Goal: Find specific page/section: Find specific page/section

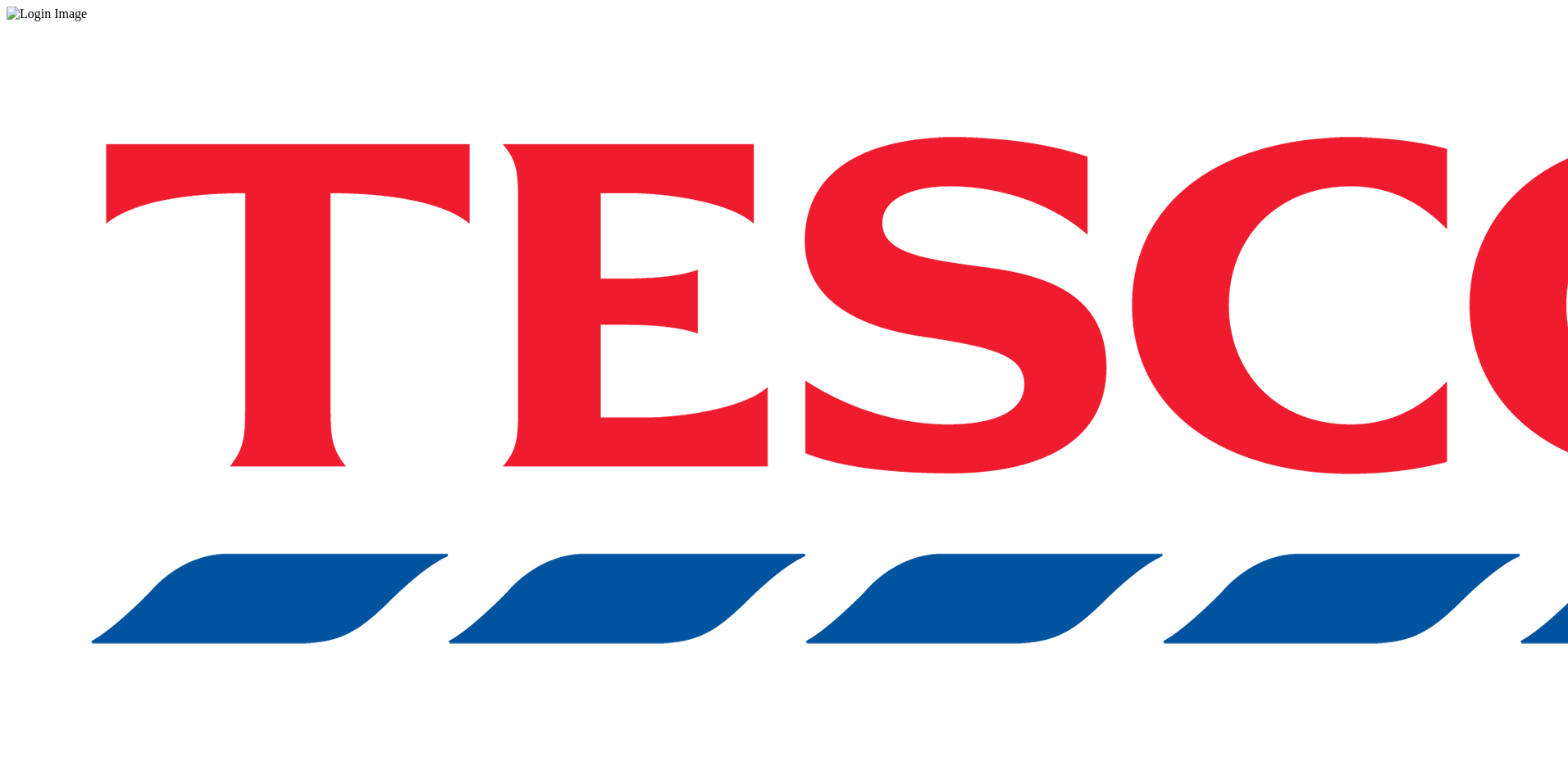
drag, startPoint x: 1164, startPoint y: 433, endPoint x: 1141, endPoint y: 437, distance: 23.3
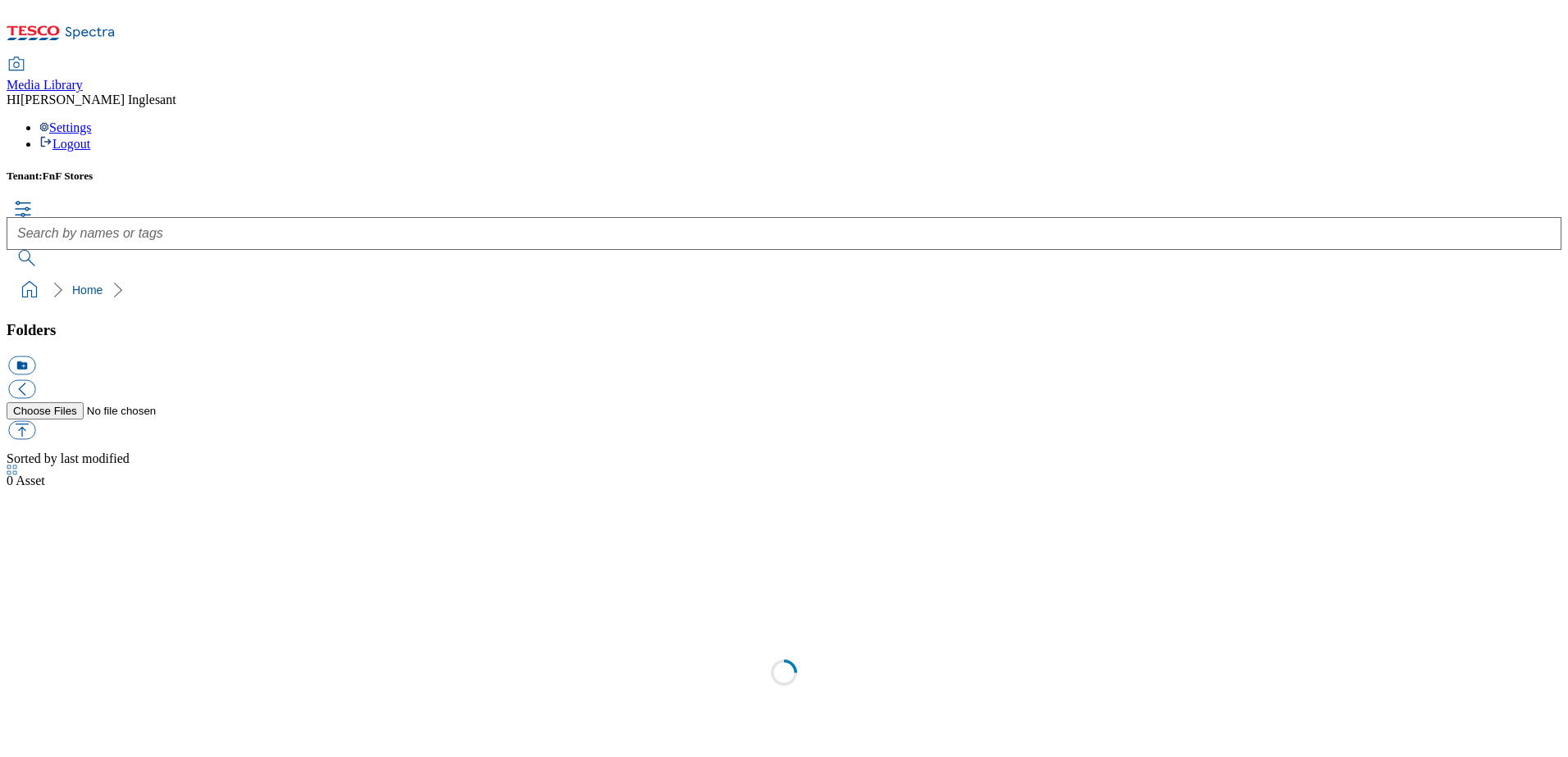
scroll to position [1, 0]
click at [18, 733] on icon at bounding box center [12, 739] width 12 height 12
click at [18, 715] on icon at bounding box center [12, 721] width 12 height 12
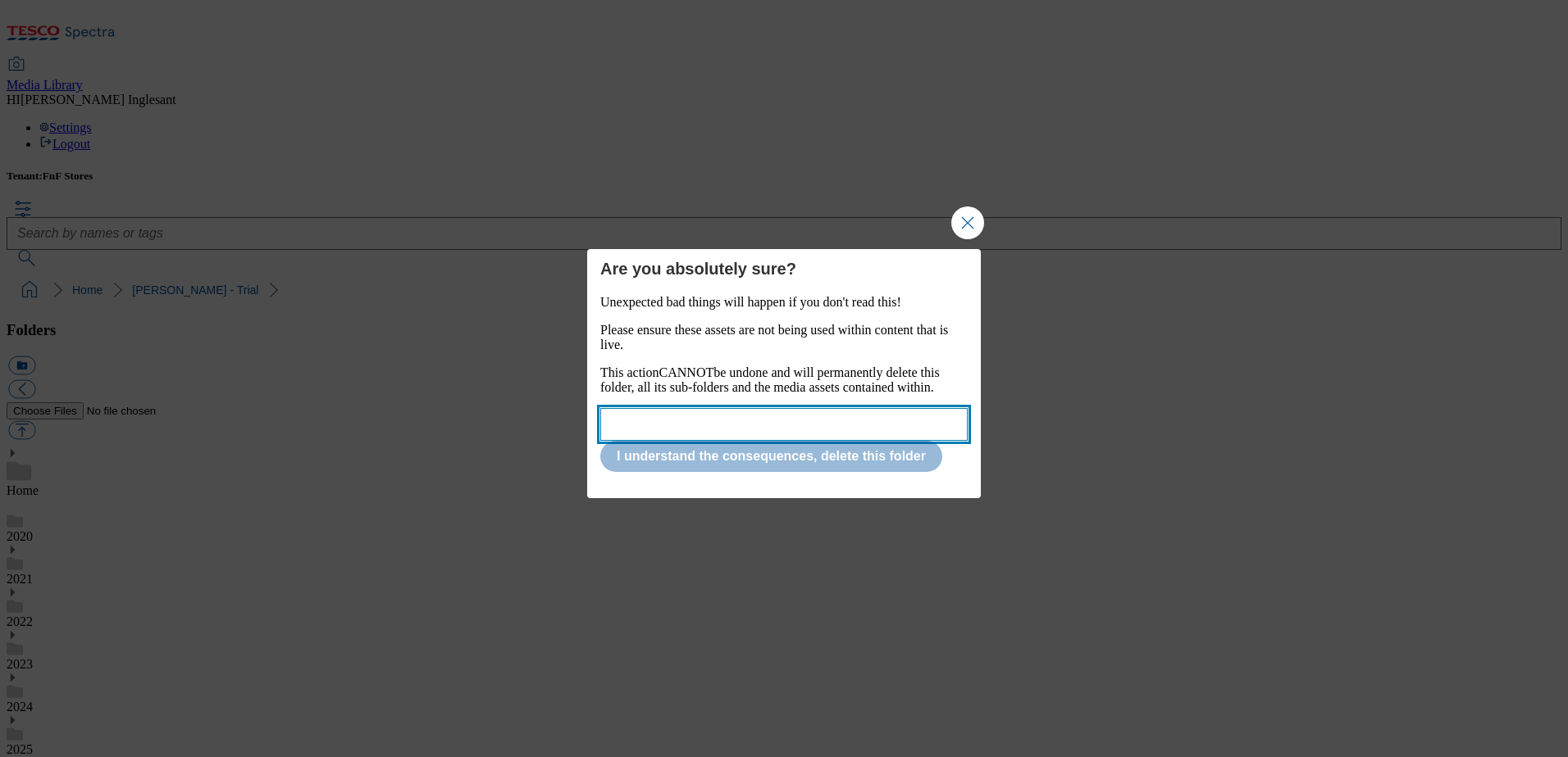
click at [747, 431] on input "Modal" at bounding box center [784, 425] width 367 height 33
click at [615, 432] on input "i understand the consequences, delete this folder" at bounding box center [784, 425] width 367 height 33
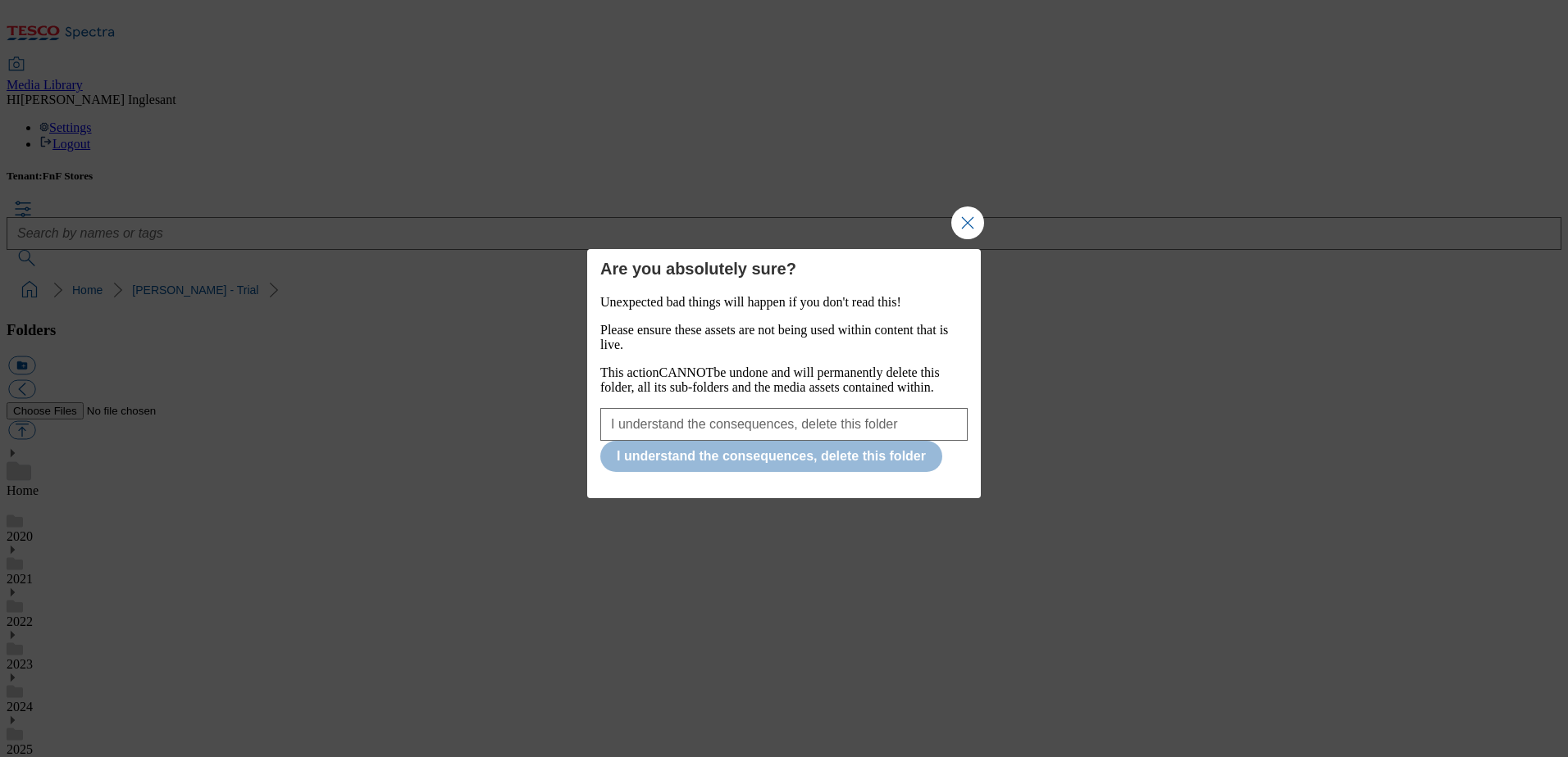
click at [634, 446] on div "Unexpected bad things will happen if you don't read this! Please ensure these a…" at bounding box center [784, 383] width 367 height 177
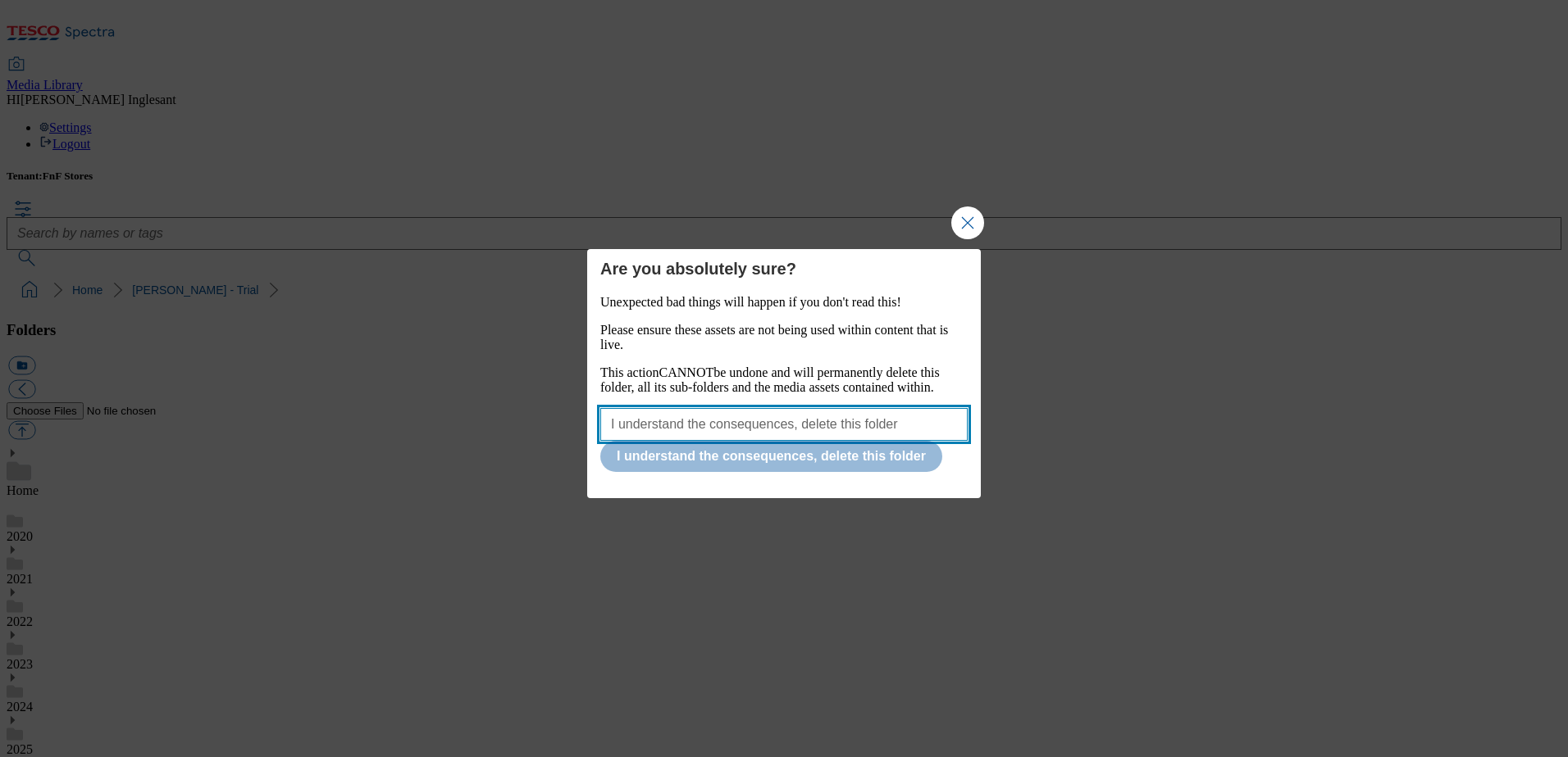
drag, startPoint x: 607, startPoint y: 429, endPoint x: 937, endPoint y: 419, distance: 330.2
click at [937, 419] on input "I understand the consequences, delete this folder" at bounding box center [784, 425] width 367 height 33
type input "Yes"
drag, startPoint x: 662, startPoint y: 429, endPoint x: 586, endPoint y: 423, distance: 76.2
click at [586, 423] on div "Are you absolutely sure? Unexpected bad things will happen if you don't read th…" at bounding box center [784, 378] width 1568 height 757
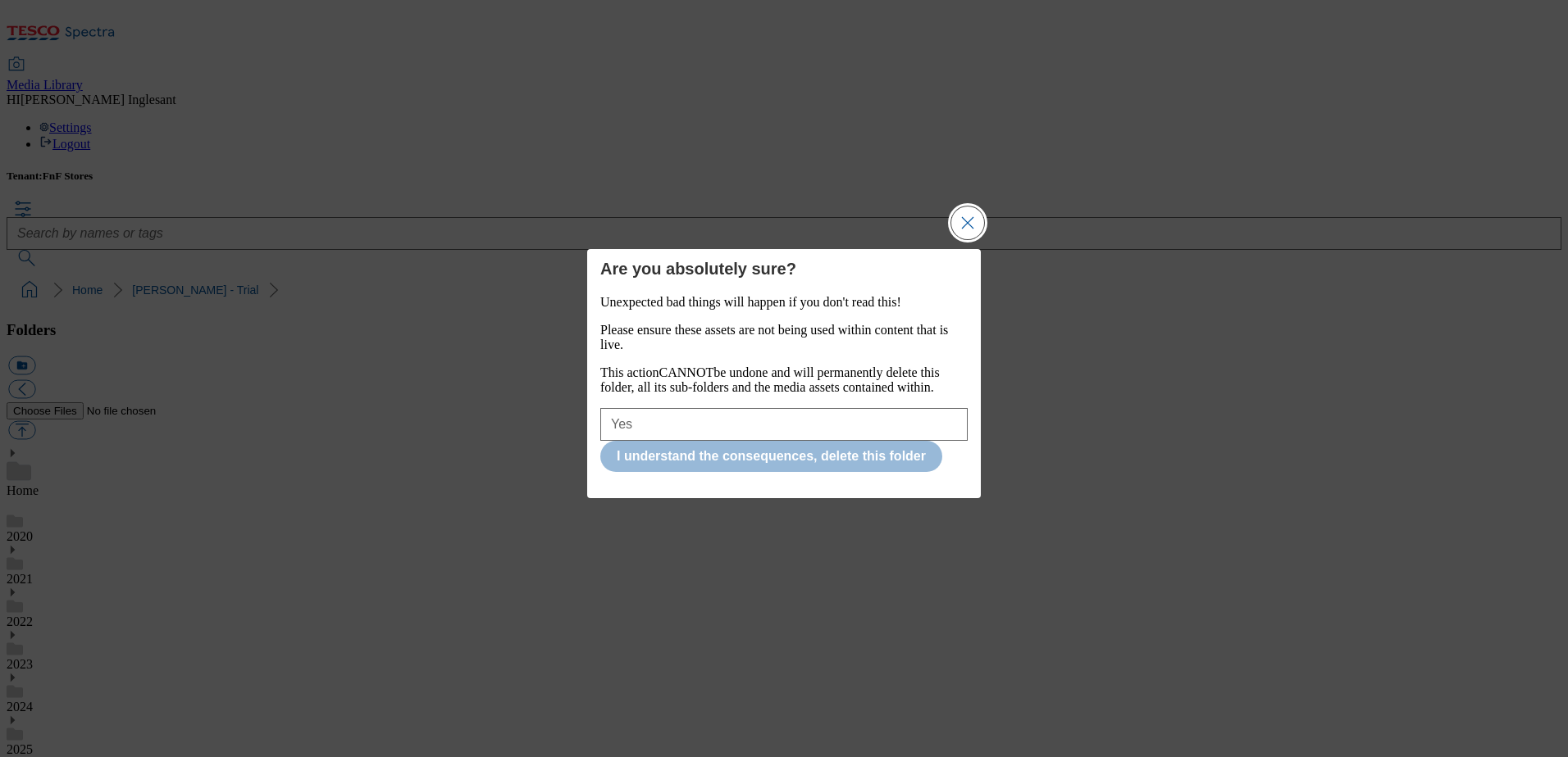
click at [967, 207] on button "Close Modal" at bounding box center [967, 223] width 33 height 33
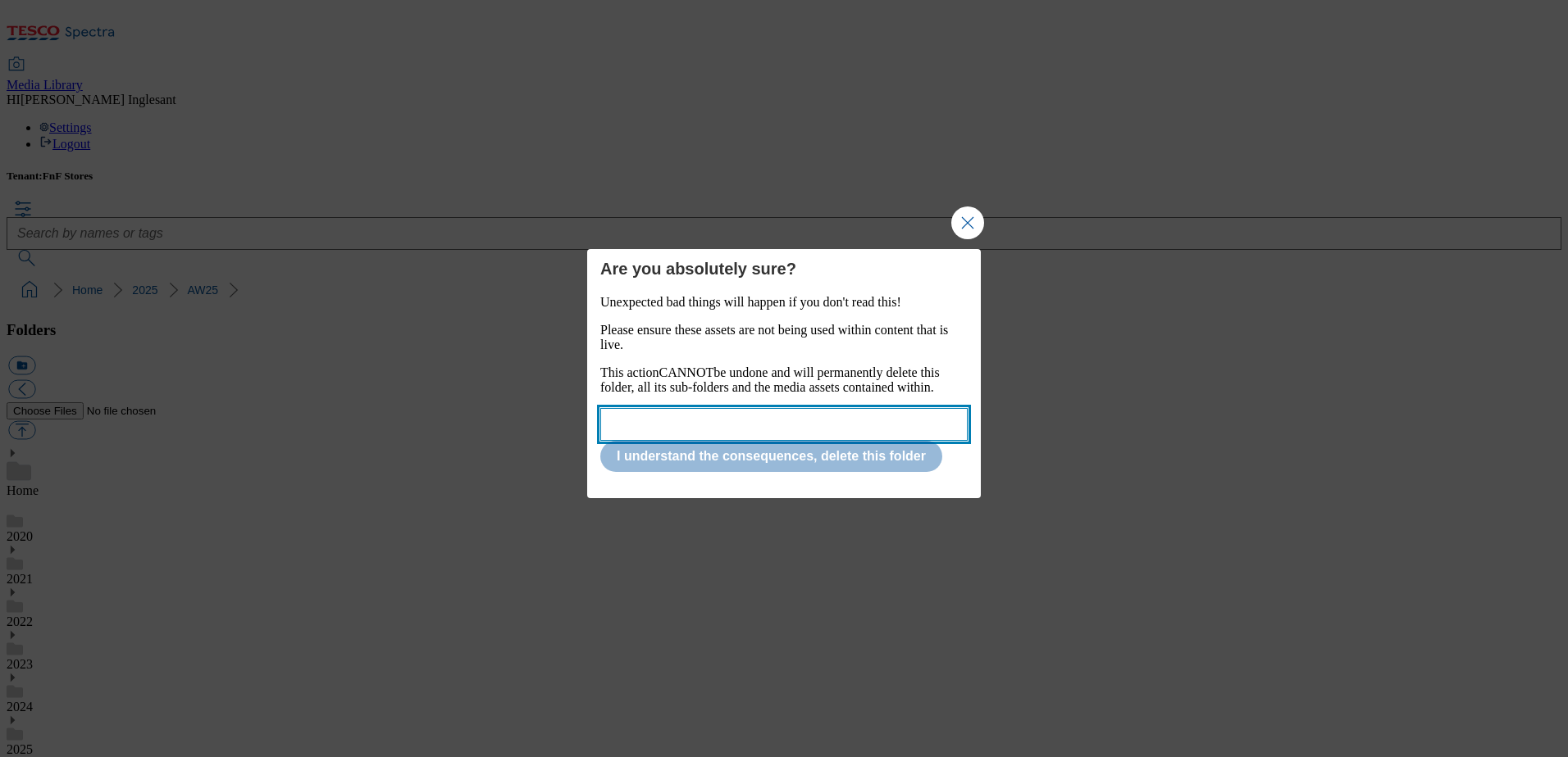
click at [695, 428] on input "Modal" at bounding box center [784, 425] width 367 height 33
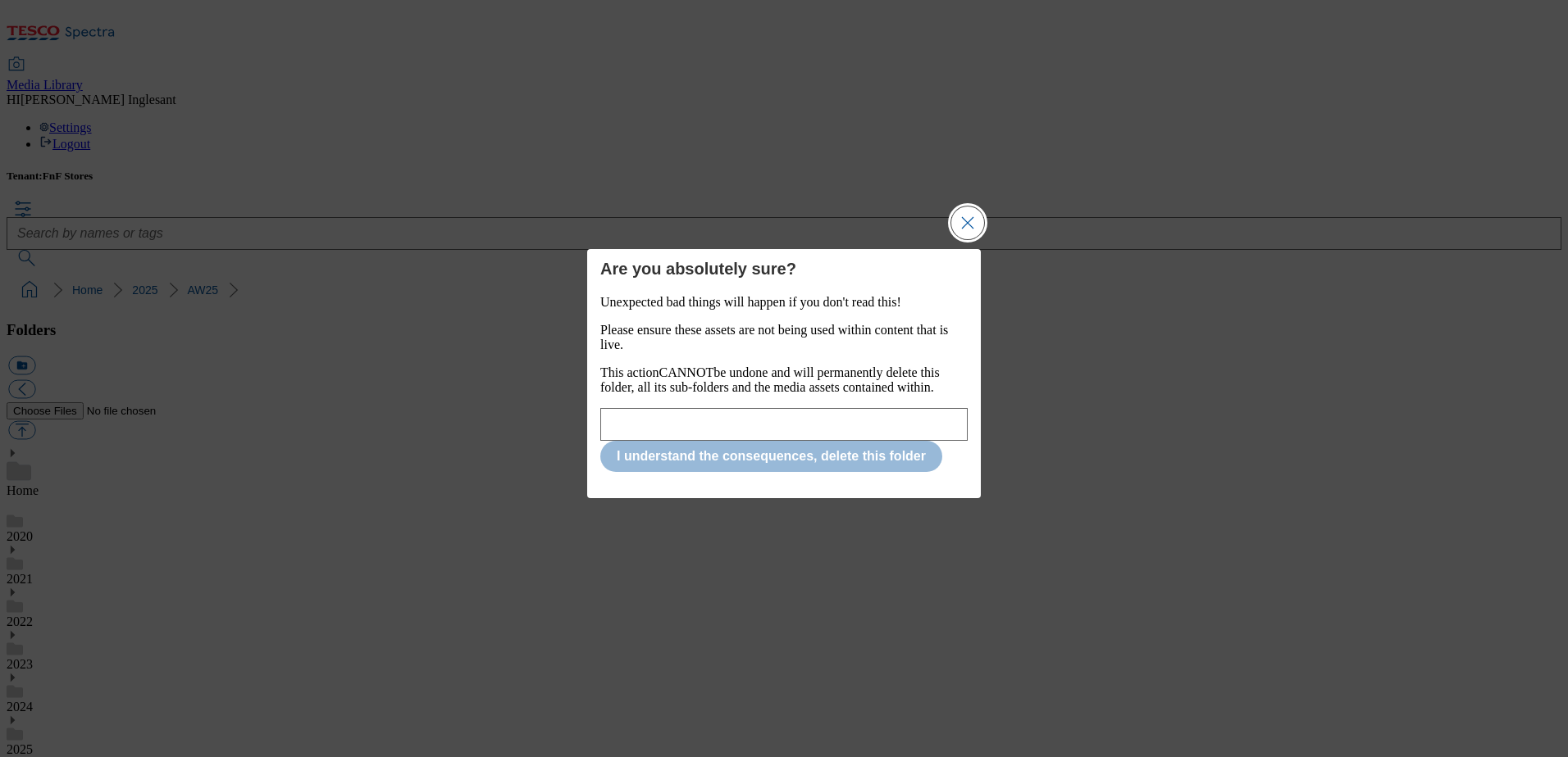
click at [962, 223] on button "Close Modal" at bounding box center [967, 223] width 33 height 33
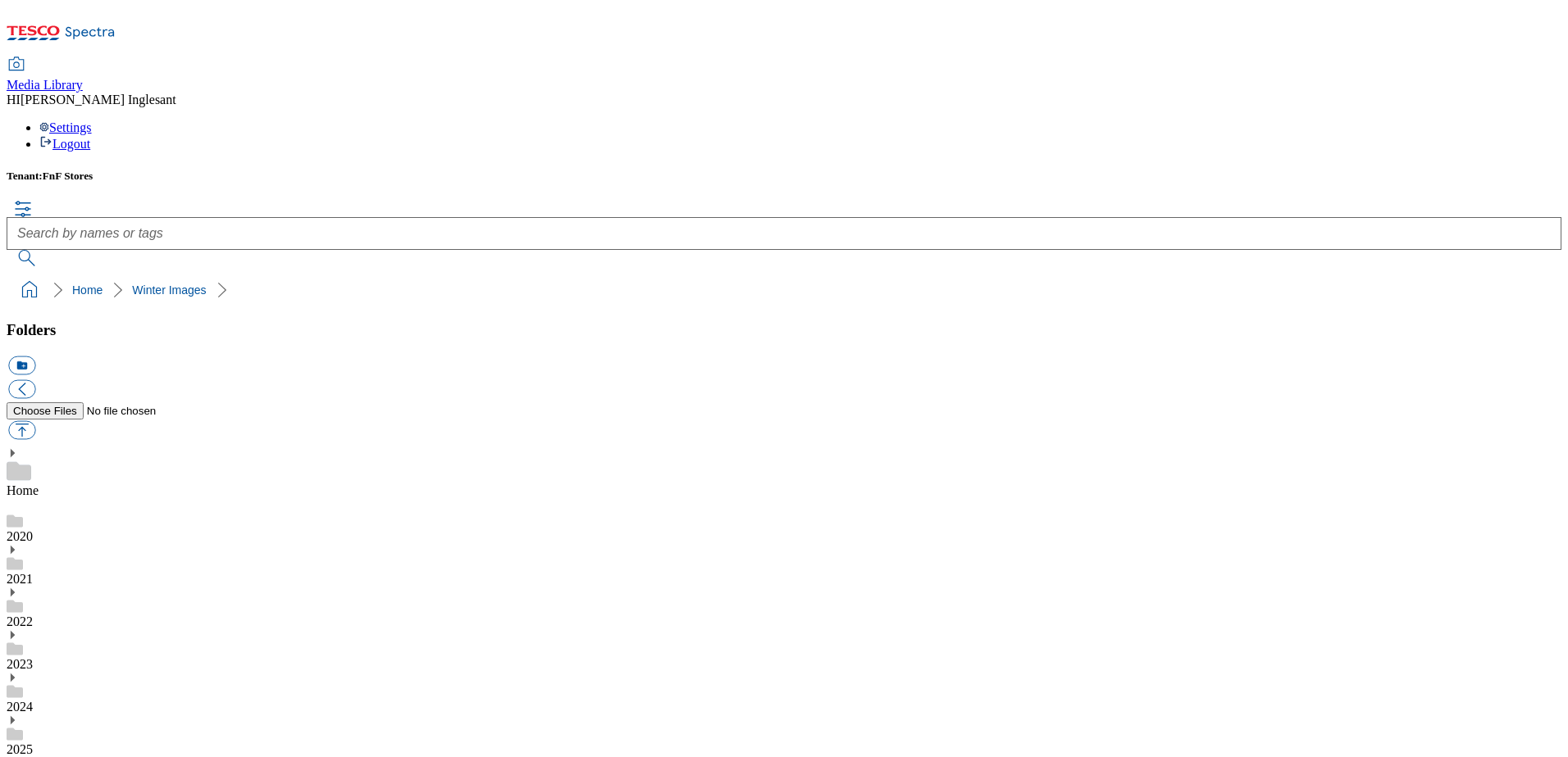
drag, startPoint x: 128, startPoint y: 675, endPoint x: 152, endPoint y: 253, distance: 422.7
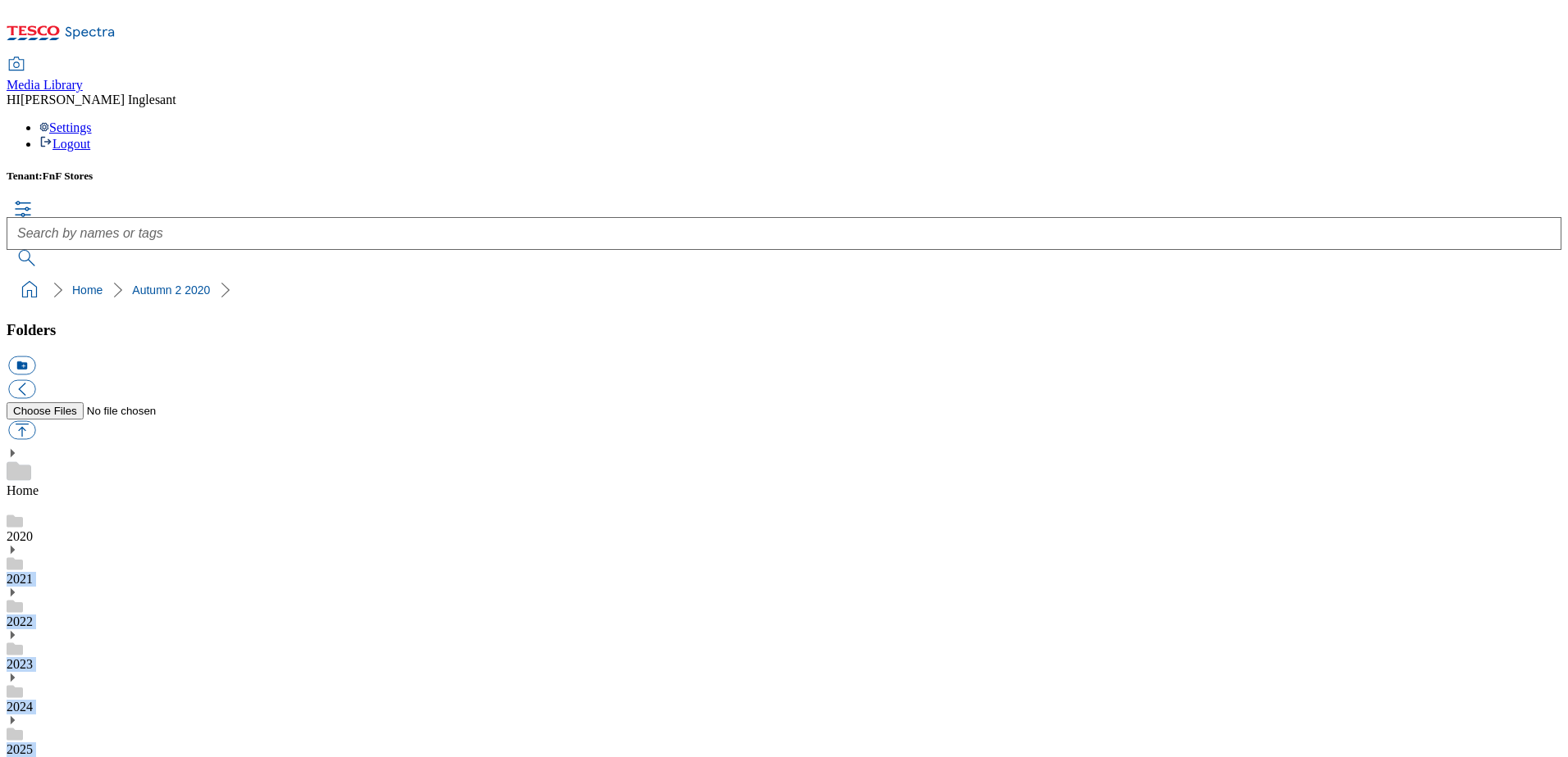
drag, startPoint x: 111, startPoint y: 709, endPoint x: 69, endPoint y: 680, distance: 51.0
drag, startPoint x: 59, startPoint y: 682, endPoint x: 93, endPoint y: 258, distance: 425.4
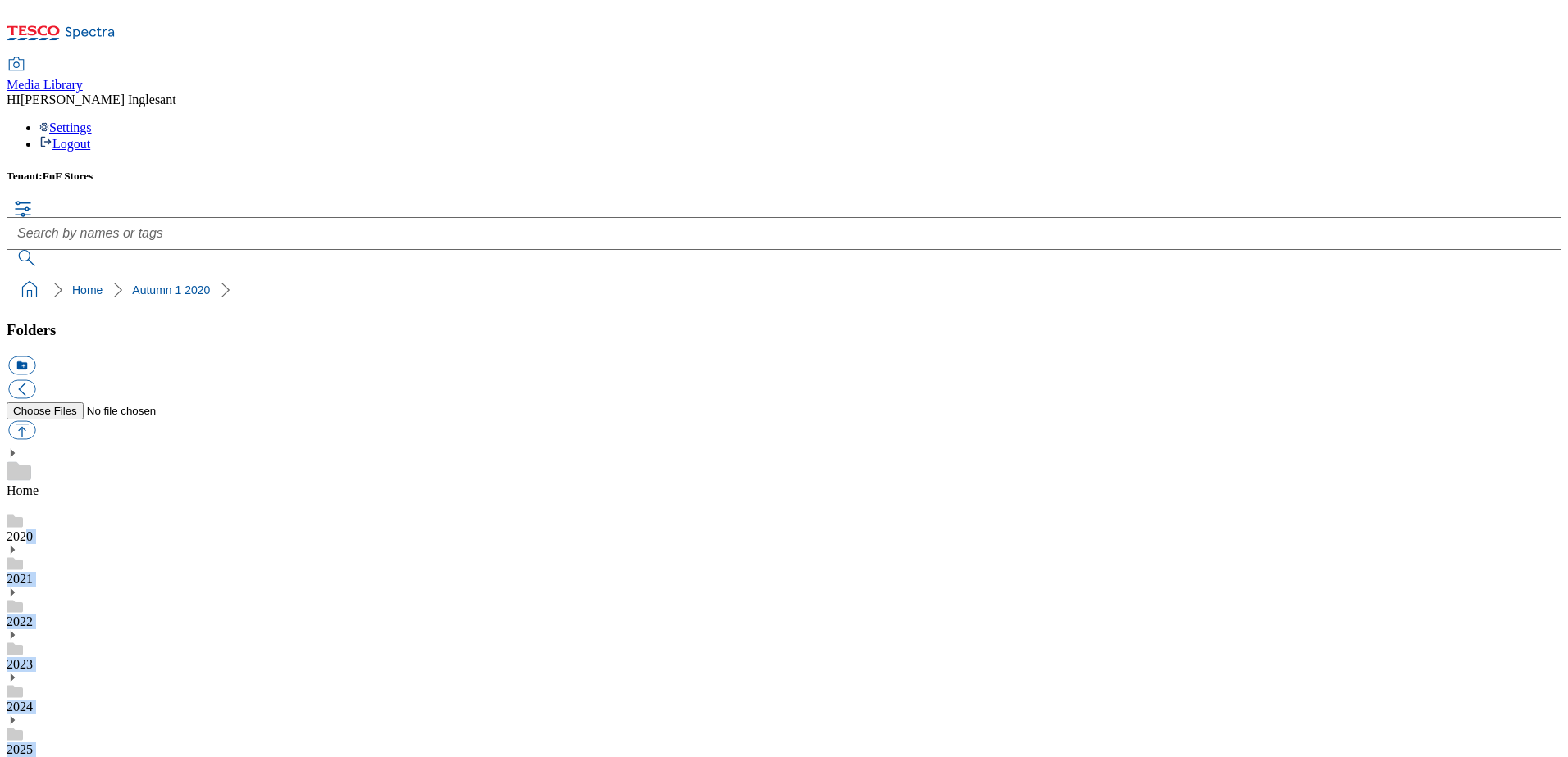
drag, startPoint x: 93, startPoint y: 258, endPoint x: 183, endPoint y: 289, distance: 95.2
click at [183, 544] on div "2021" at bounding box center [784, 566] width 1555 height 43
click at [23, 515] on use at bounding box center [15, 521] width 16 height 12
drag, startPoint x: 59, startPoint y: 681, endPoint x: 68, endPoint y: 265, distance: 416.1
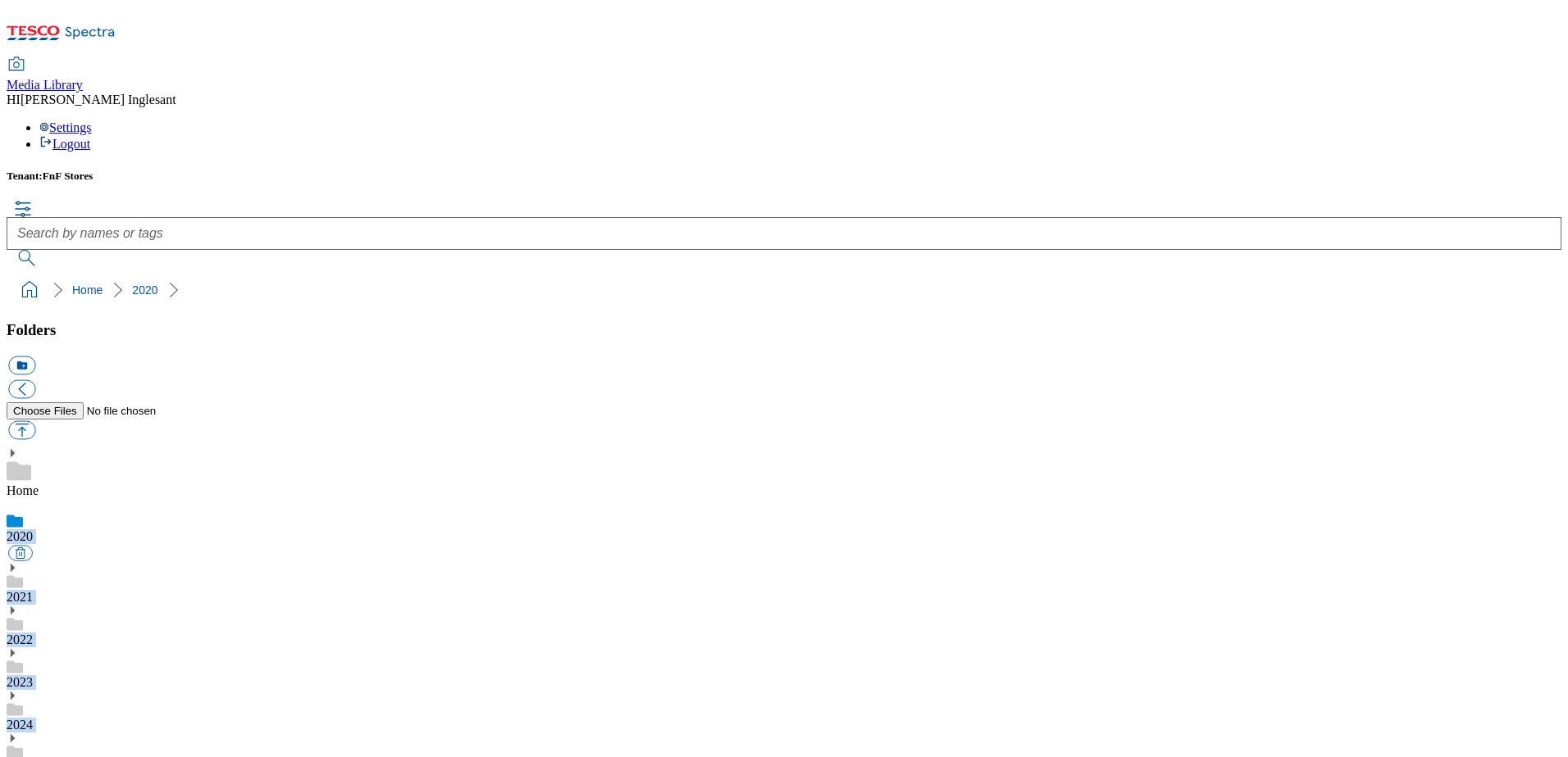
drag, startPoint x: 68, startPoint y: 265, endPoint x: 17, endPoint y: 236, distance: 58.7
click at [17, 447] on icon at bounding box center [12, 453] width 12 height 12
click at [18, 447] on icon at bounding box center [12, 453] width 12 height 12
